Goal: Transaction & Acquisition: Purchase product/service

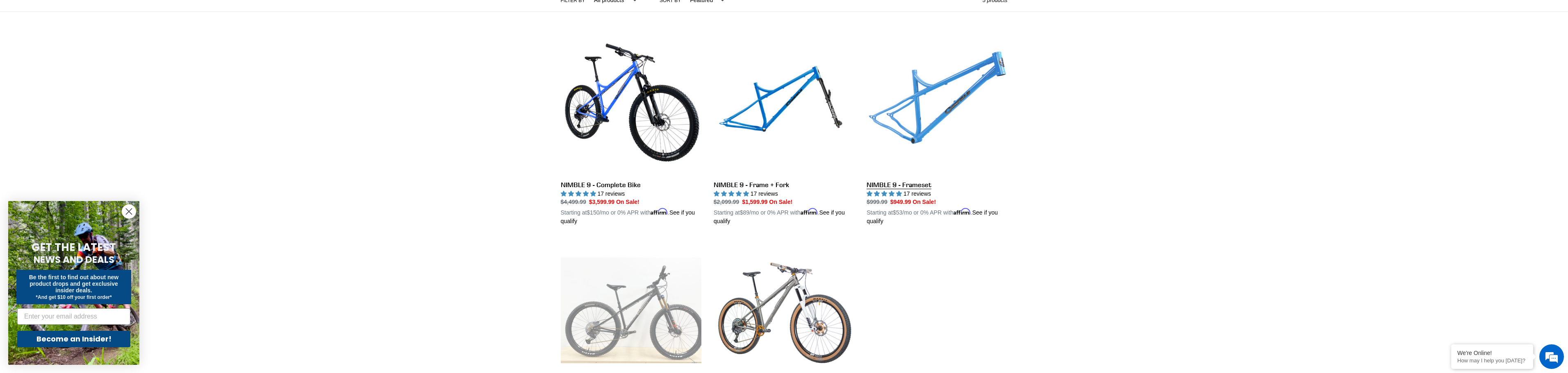
scroll to position [204, 0]
click at [944, 111] on link "NIMBLE 9 - Frameset" at bounding box center [937, 130] width 141 height 192
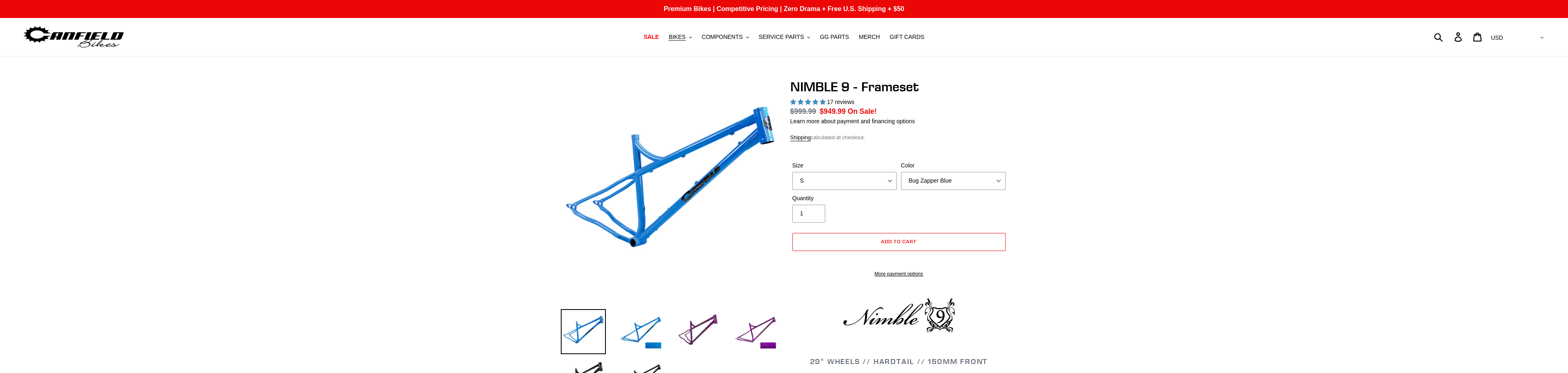
select select "highest-rating"
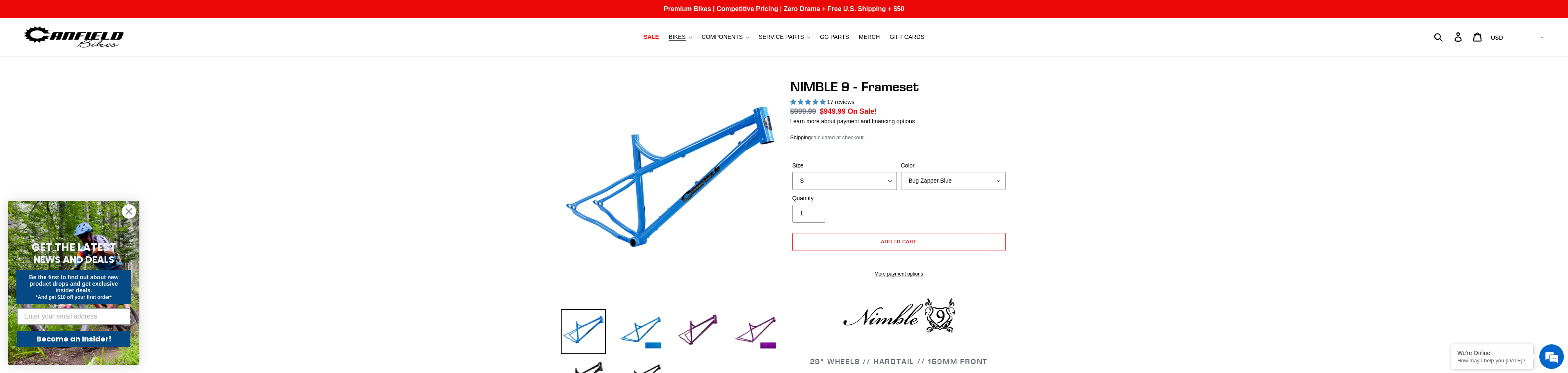
click at [846, 181] on select "S M L XL" at bounding box center [844, 181] width 104 height 18
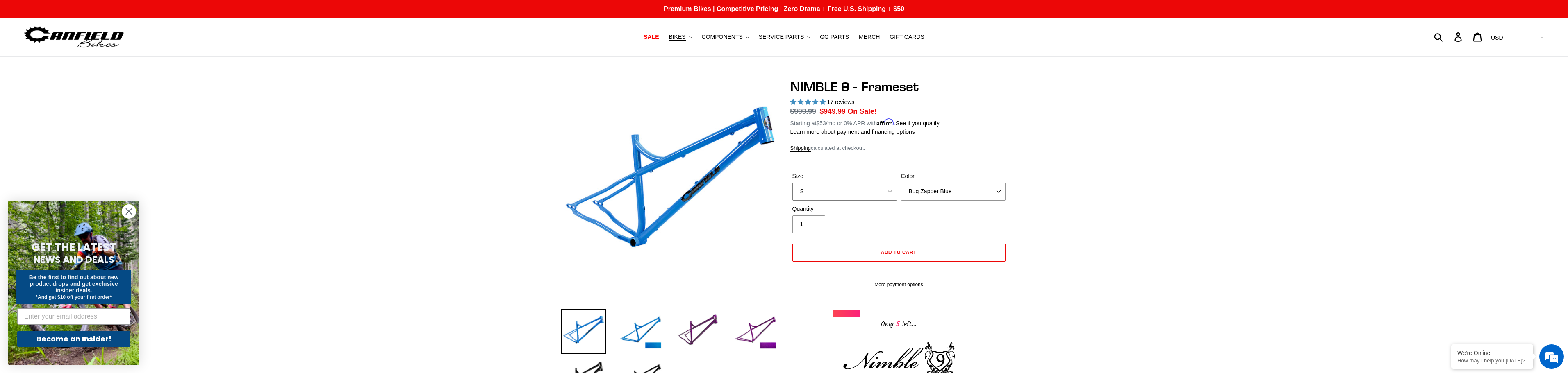
select select "L"
click at [793, 183] on select "S M L XL" at bounding box center [844, 191] width 104 height 18
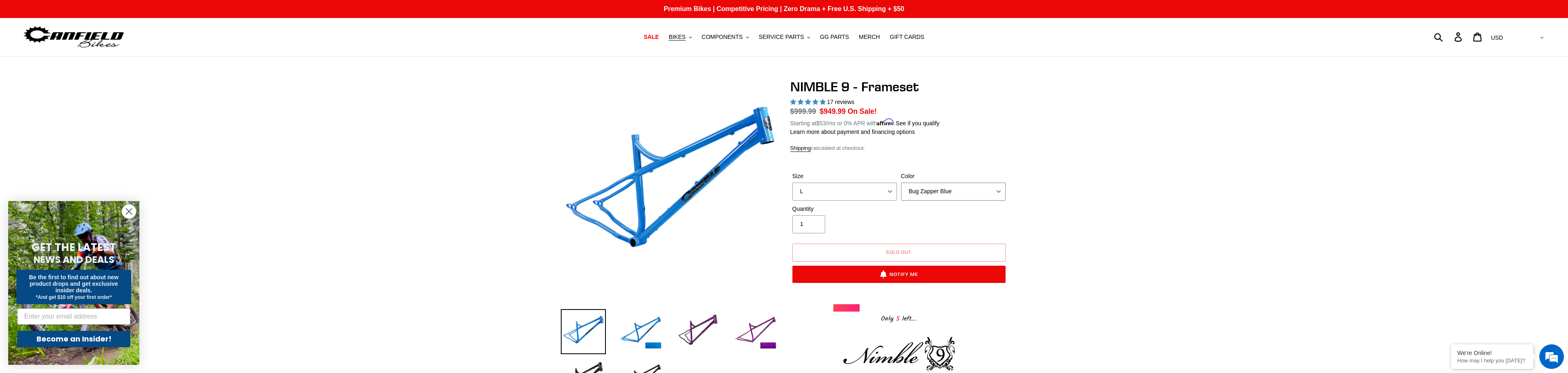
click at [1000, 191] on select "Bug Zapper Blue Purple Haze -Sold Out Galaxy Black" at bounding box center [953, 191] width 104 height 18
click at [901, 183] on select "Bug Zapper Blue Purple Haze -Sold Out Galaxy Black" at bounding box center [953, 191] width 104 height 18
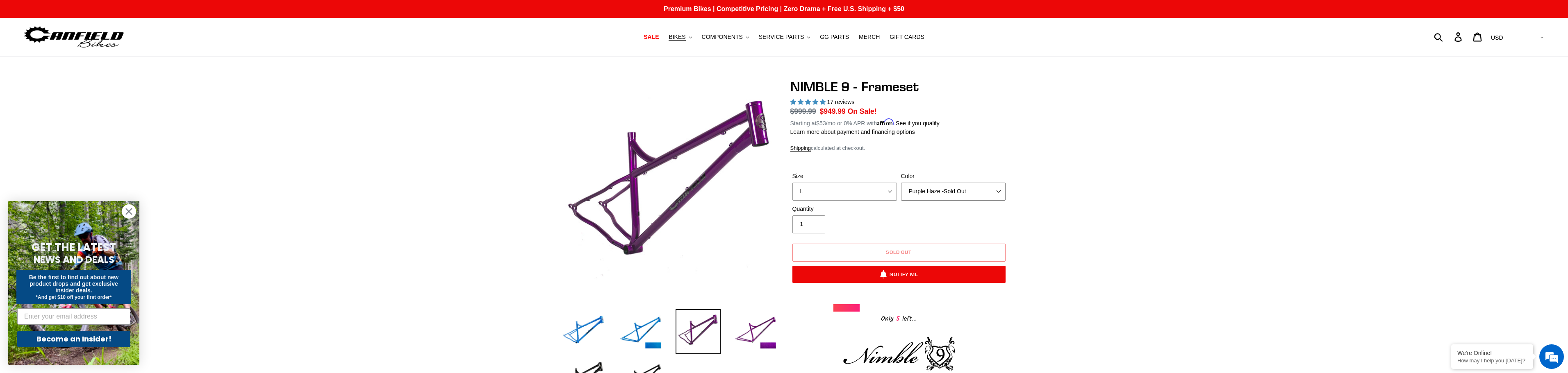
click at [997, 194] on select "Bug Zapper Blue Purple Haze -Sold Out Galaxy Black" at bounding box center [953, 191] width 104 height 18
select select "Galaxy Black"
click at [901, 183] on select "Bug Zapper Blue Purple Haze -Sold Out Galaxy Black" at bounding box center [953, 191] width 104 height 18
